Goal: Task Accomplishment & Management: Complete application form

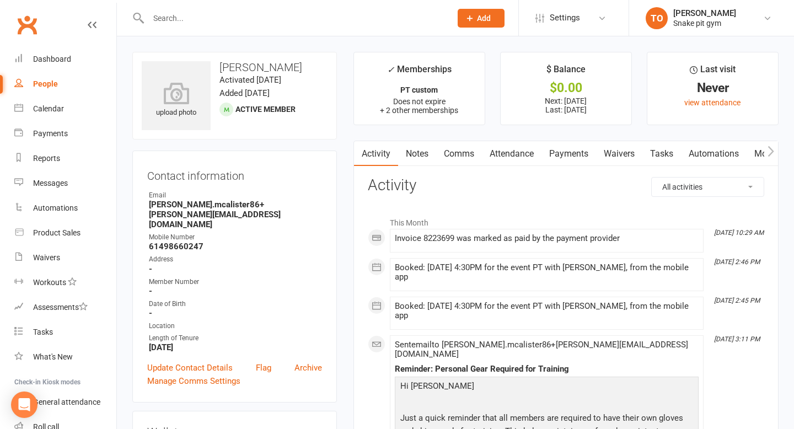
click at [250, 12] on input "text" at bounding box center [294, 17] width 298 height 15
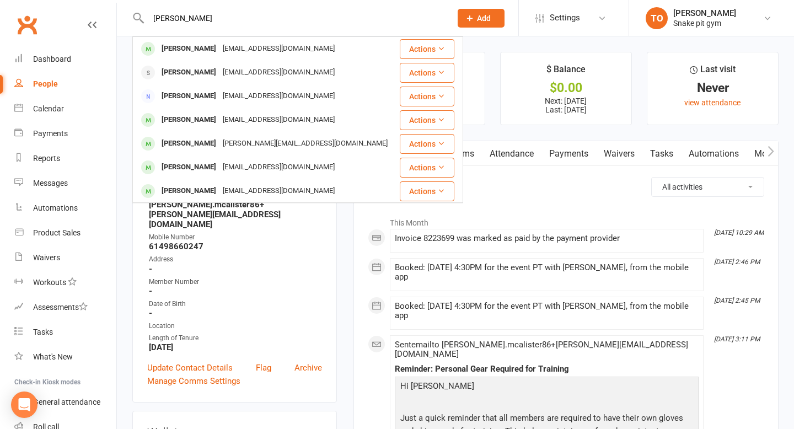
type input "[PERSON_NAME]"
click at [233, 35] on div "[PERSON_NAME] Windress [EMAIL_ADDRESS][DOMAIN_NAME] Actions [PERSON_NAME] [EMAI…" at bounding box center [287, 18] width 311 height 36
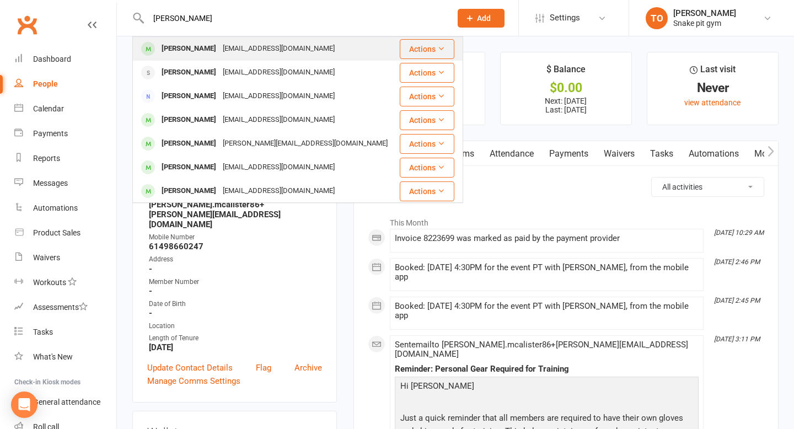
click at [232, 37] on td "[PERSON_NAME] [EMAIL_ADDRESS][DOMAIN_NAME]" at bounding box center [266, 49] width 266 height 24
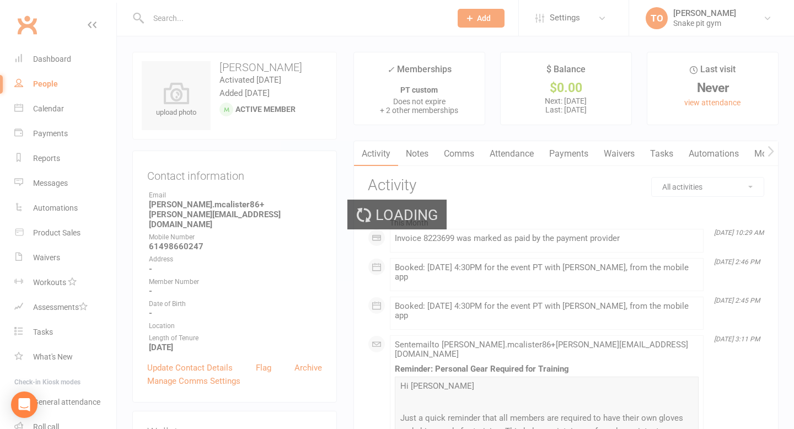
click at [232, 42] on div "Loading" at bounding box center [397, 214] width 794 height 429
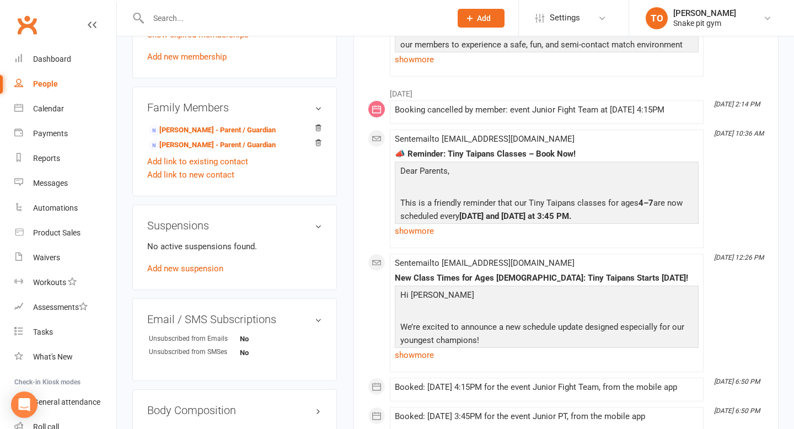
scroll to position [653, 0]
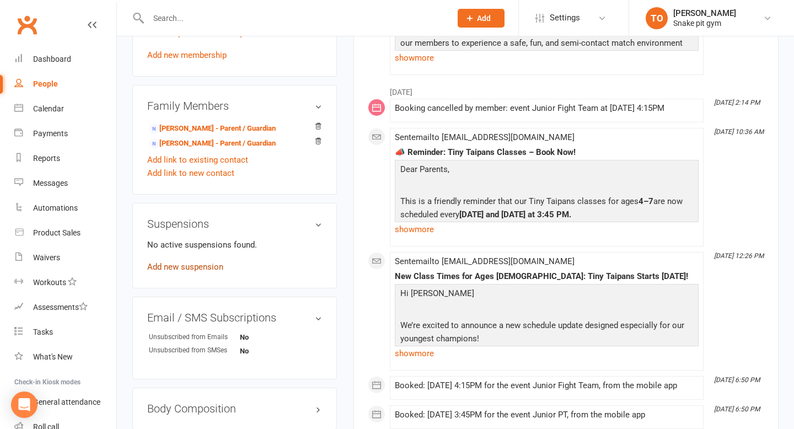
click at [195, 262] on link "Add new suspension" at bounding box center [185, 267] width 76 height 10
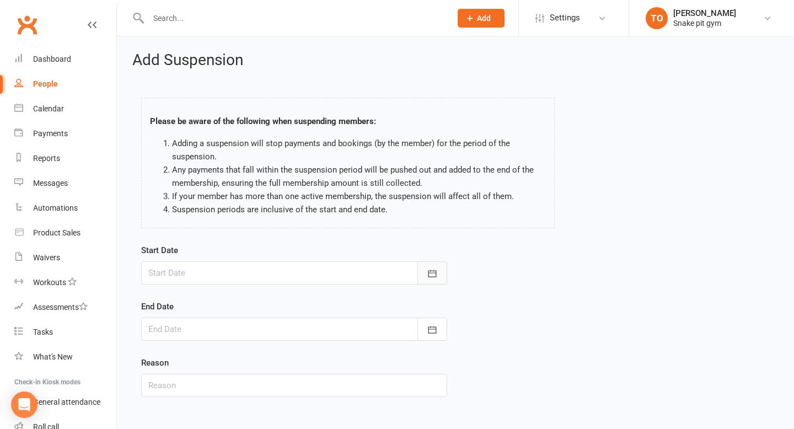
click at [441, 277] on button "button" at bounding box center [432, 272] width 30 height 23
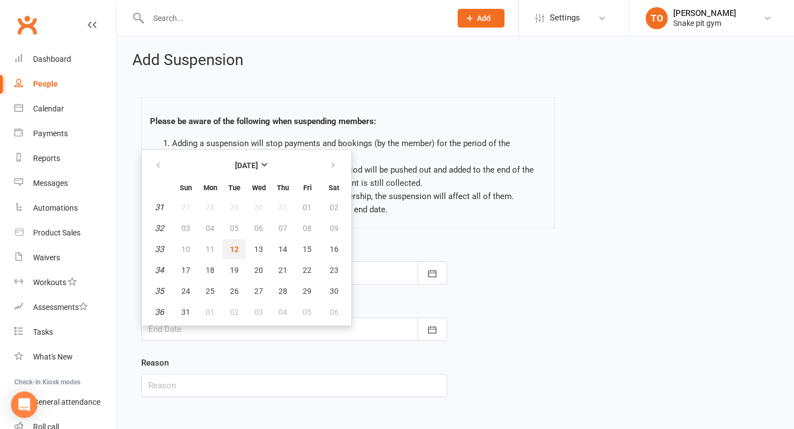
click at [237, 250] on span "12" at bounding box center [234, 249] width 9 height 9
type input "[DATE]"
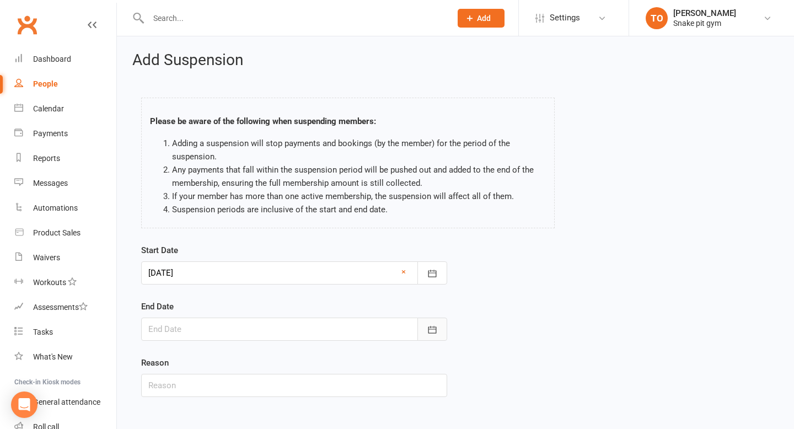
click at [430, 328] on icon "button" at bounding box center [432, 329] width 11 height 11
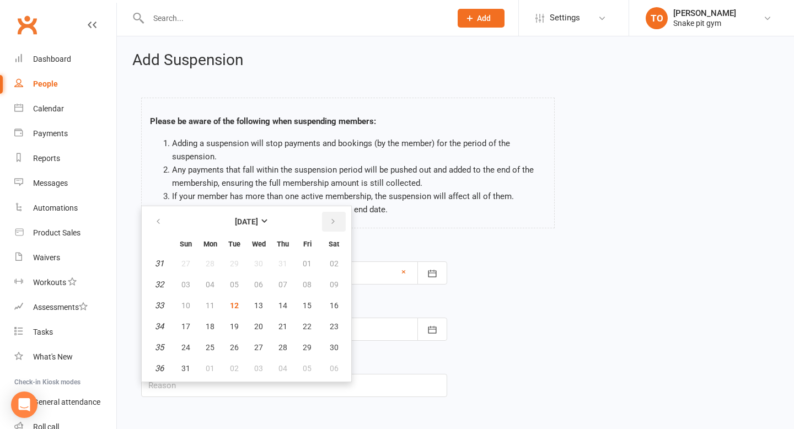
click at [328, 226] on button "button" at bounding box center [334, 222] width 24 height 20
click at [334, 213] on button "button" at bounding box center [334, 222] width 24 height 20
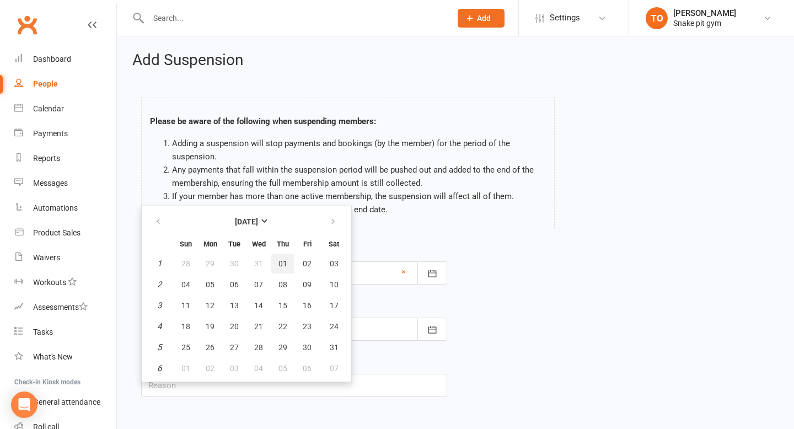
click at [283, 263] on span "01" at bounding box center [283, 263] width 9 height 9
type input "[DATE]"
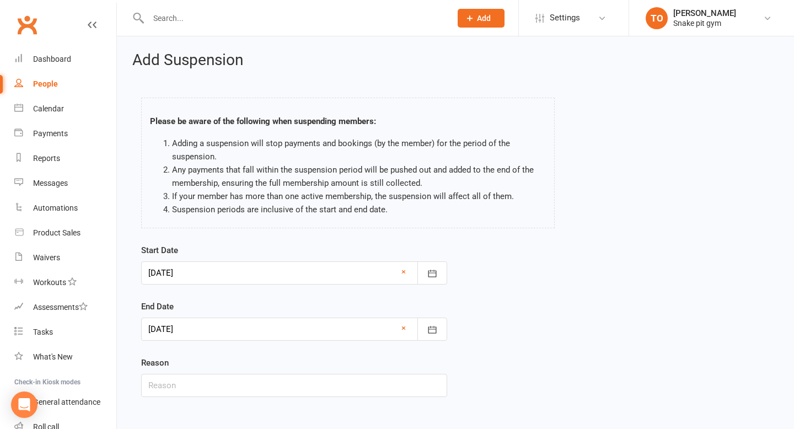
scroll to position [56, 0]
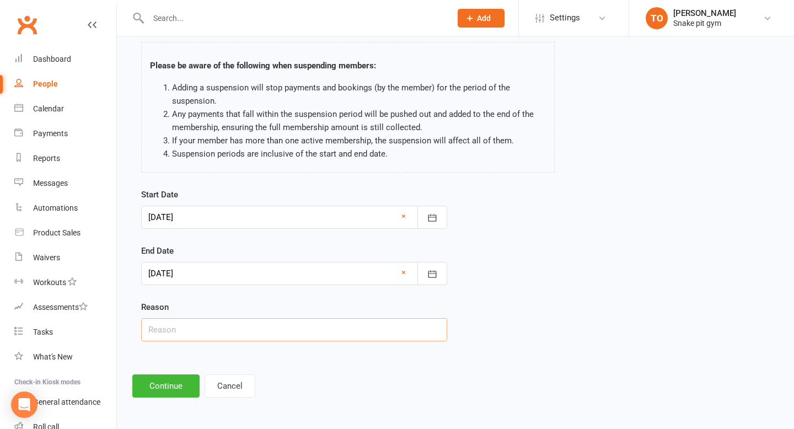
click at [272, 317] on div "Reason" at bounding box center [294, 321] width 306 height 41
type input "arm in a cast"
click at [163, 388] on button "Continue" at bounding box center [165, 385] width 67 height 23
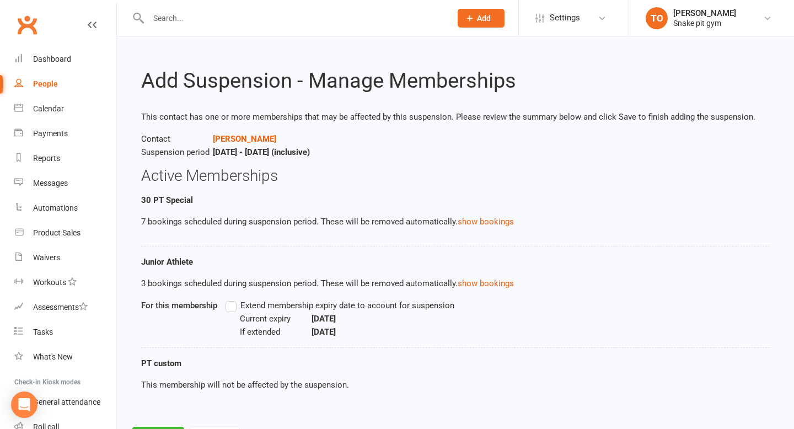
scroll to position [52, 0]
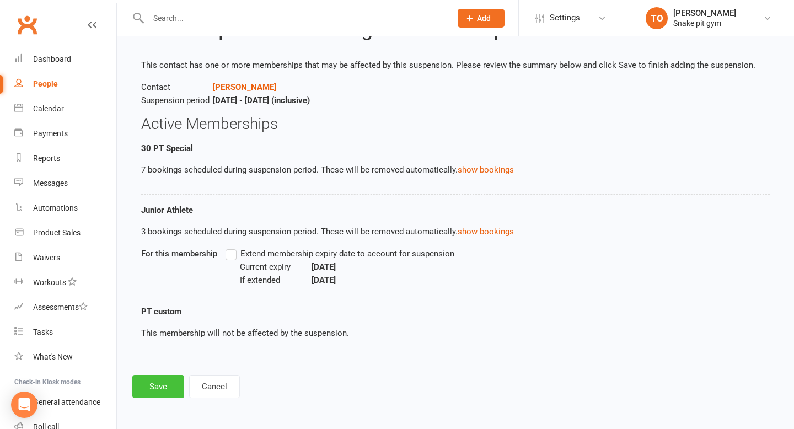
click at [165, 387] on button "Save" at bounding box center [158, 386] width 52 height 23
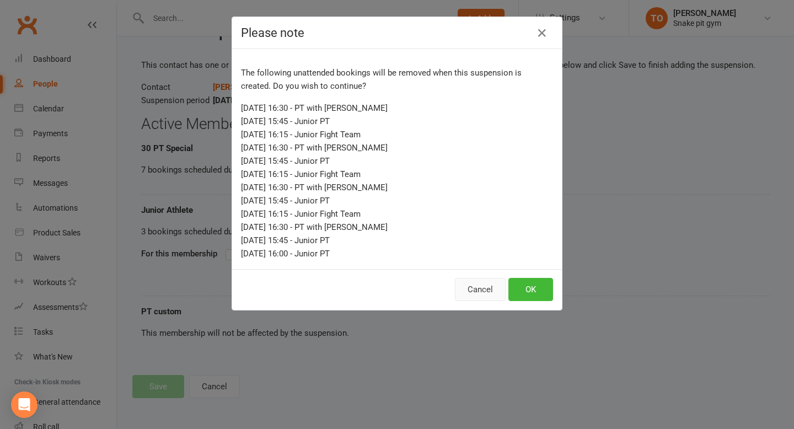
click at [478, 293] on button "Cancel" at bounding box center [480, 289] width 51 height 23
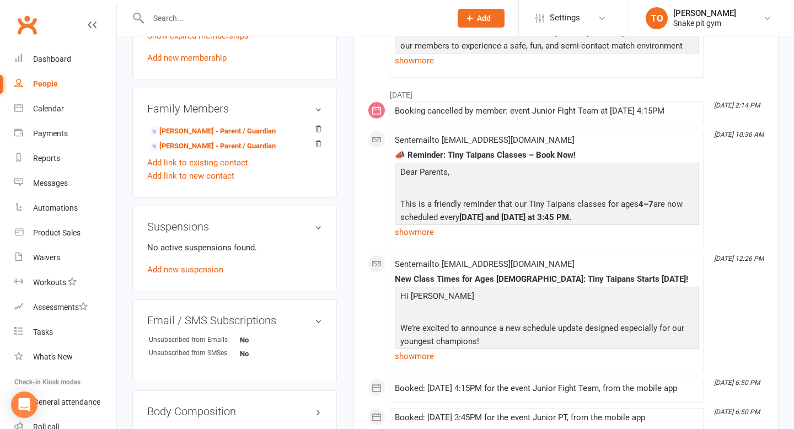
scroll to position [651, 0]
click at [213, 264] on link "Add new suspension" at bounding box center [185, 269] width 76 height 10
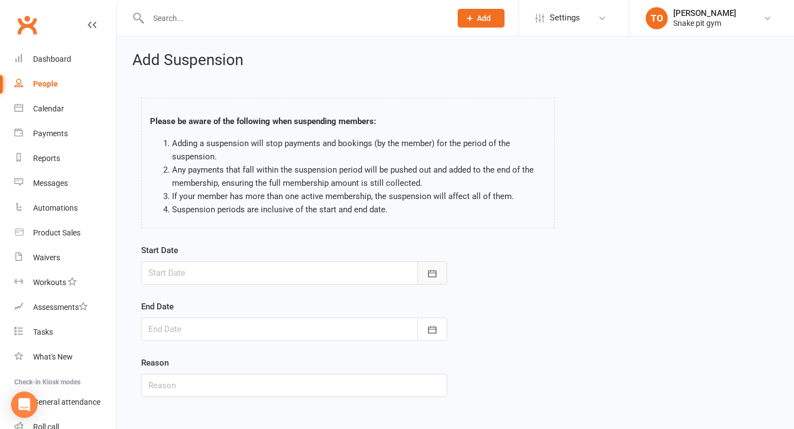
click at [446, 270] on button "button" at bounding box center [432, 272] width 30 height 23
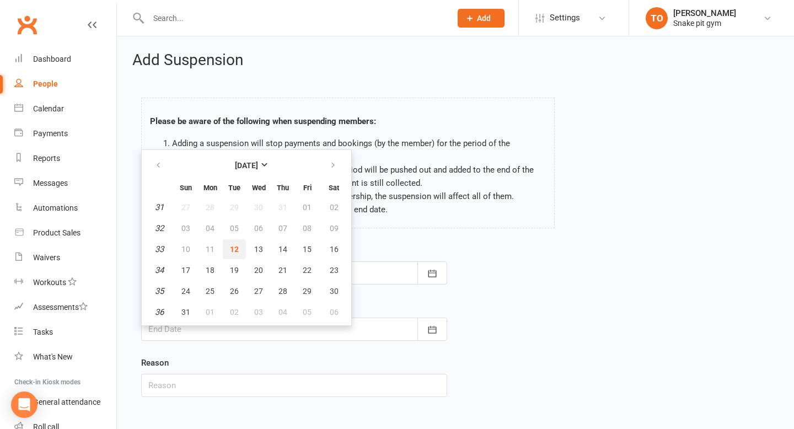
click at [230, 245] on span "12" at bounding box center [234, 249] width 9 height 9
type input "[DATE]"
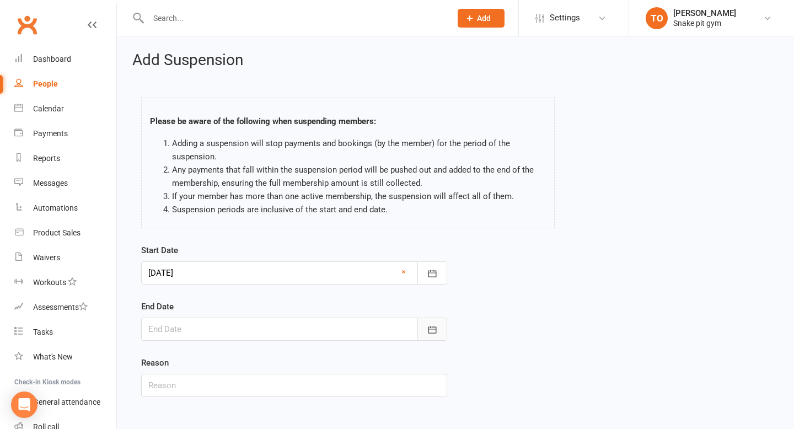
click at [436, 327] on icon "button" at bounding box center [433, 329] width 8 height 7
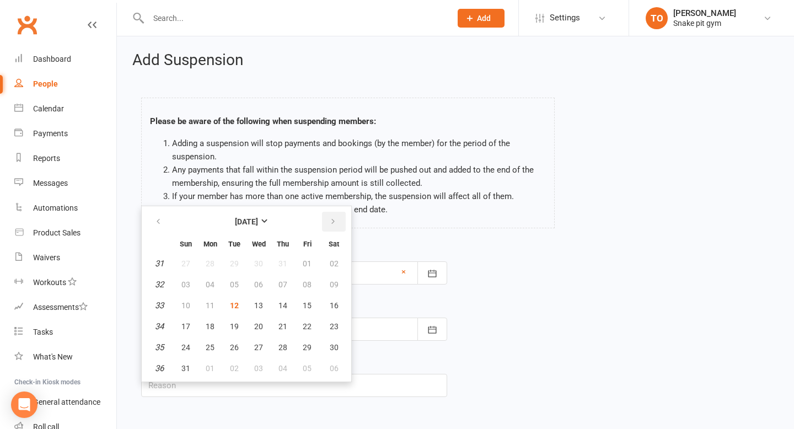
click at [335, 225] on icon "button" at bounding box center [333, 221] width 8 height 9
click at [234, 265] on span "02" at bounding box center [234, 263] width 9 height 9
type input "[DATE]"
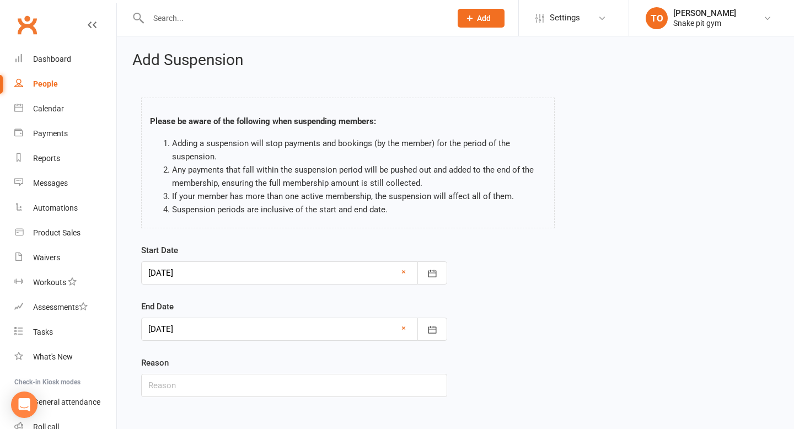
click at [499, 291] on div "Start Date [DATE] [DATE] Sun Mon Tue Wed Thu Fri Sat 31 27 28 29 30 31 01 02 32…" at bounding box center [455, 328] width 645 height 169
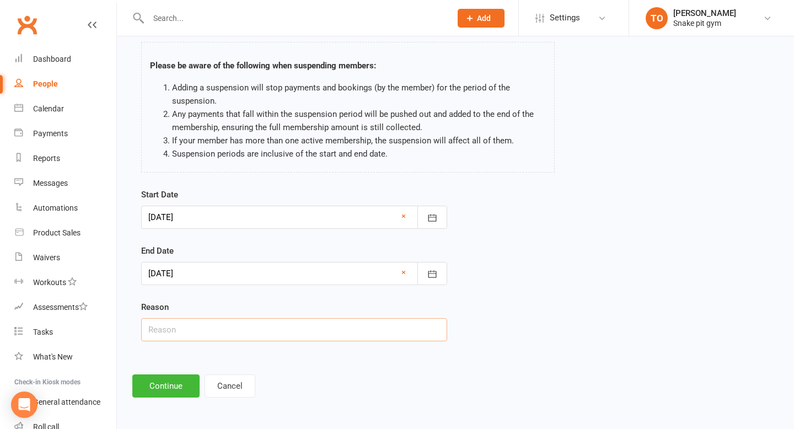
click at [205, 323] on input "text" at bounding box center [294, 329] width 306 height 23
type input "arm in a cast"
click at [174, 391] on button "Continue" at bounding box center [165, 385] width 67 height 23
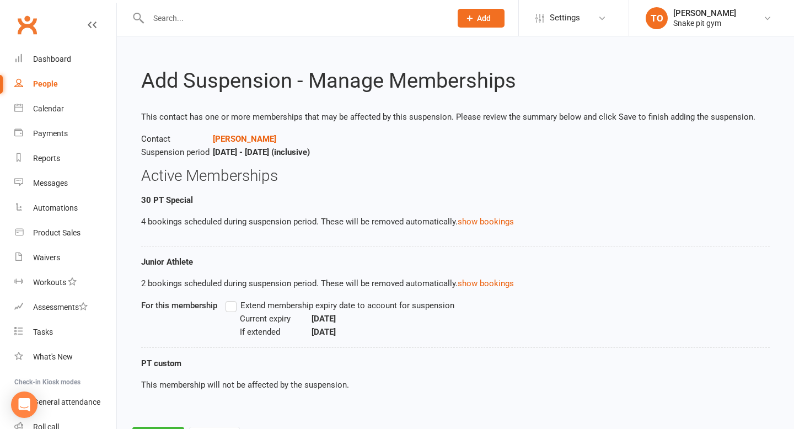
scroll to position [52, 0]
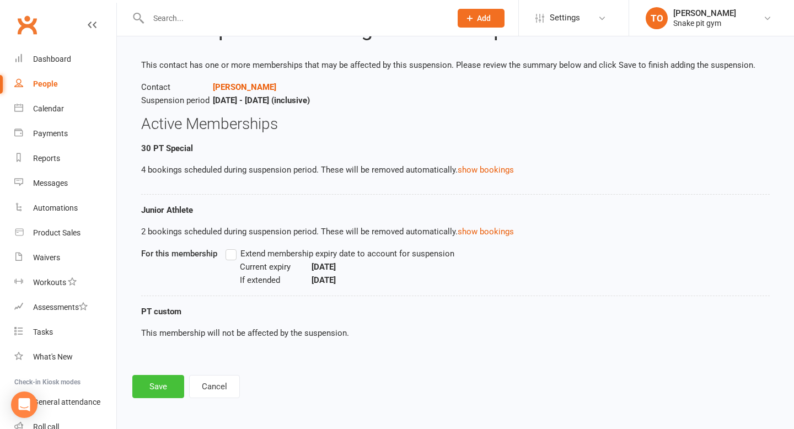
click at [142, 382] on button "Save" at bounding box center [158, 386] width 52 height 23
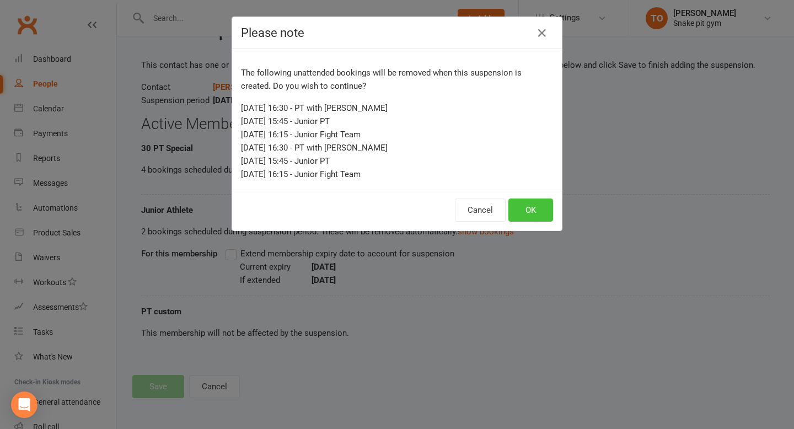
click at [539, 213] on button "OK" at bounding box center [530, 210] width 45 height 23
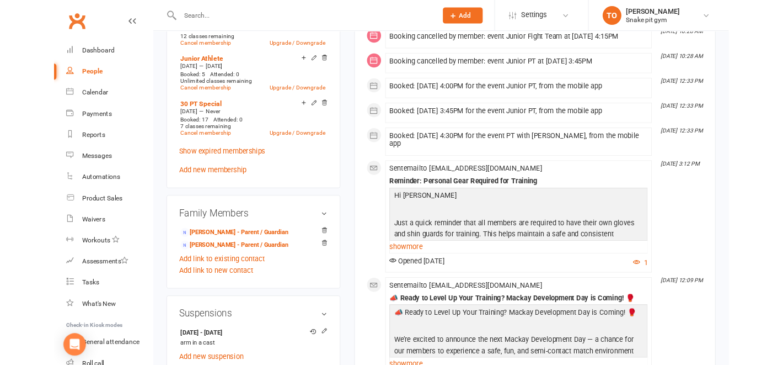
scroll to position [507, 0]
